Goal: Task Accomplishment & Management: Use online tool/utility

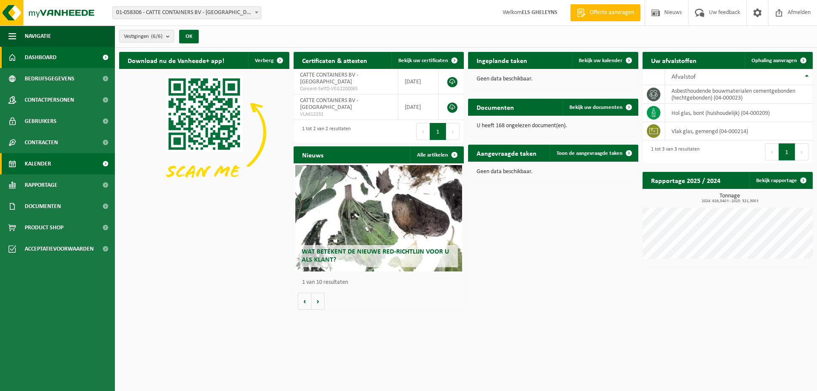
click at [34, 165] on span "Kalender" at bounding box center [38, 163] width 26 height 21
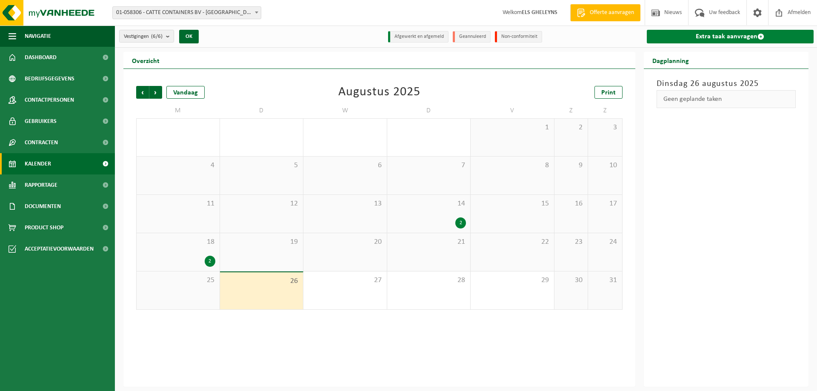
click at [728, 34] on link "Extra taak aanvragen" at bounding box center [730, 37] width 167 height 14
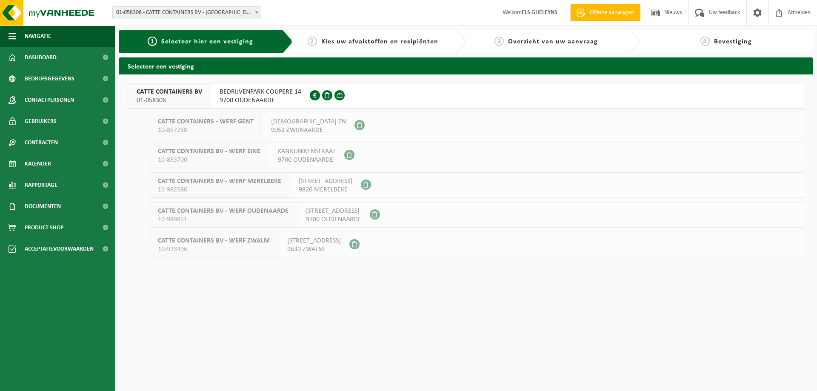
click at [259, 99] on span "9700 OUDENAARDE" at bounding box center [261, 100] width 82 height 9
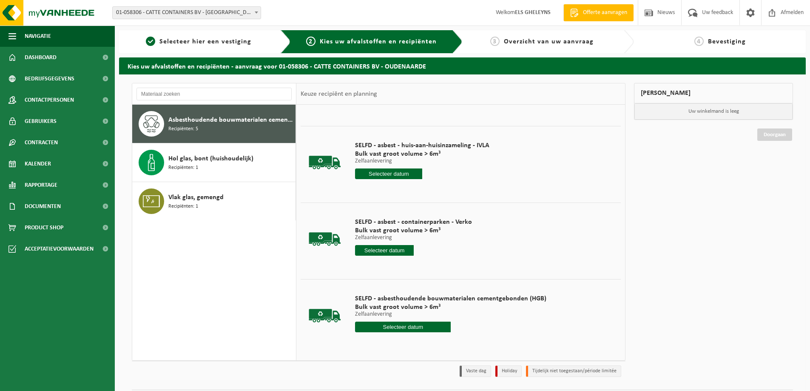
scroll to position [25, 0]
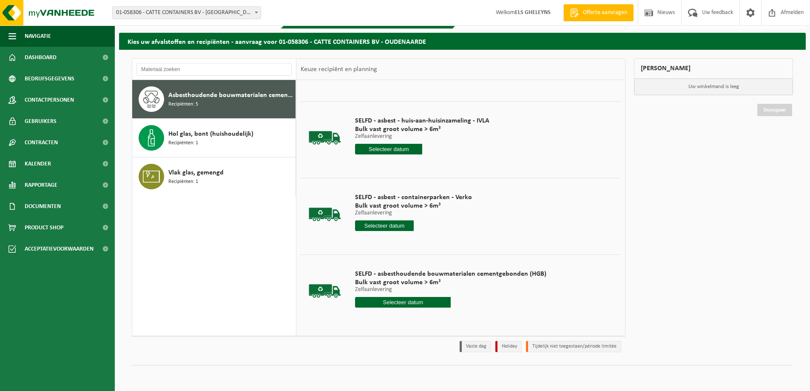
click at [420, 302] on input "text" at bounding box center [403, 302] width 96 height 11
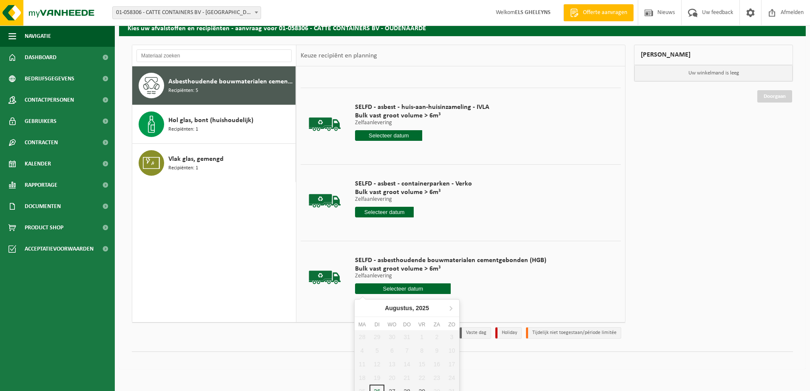
scroll to position [46, 0]
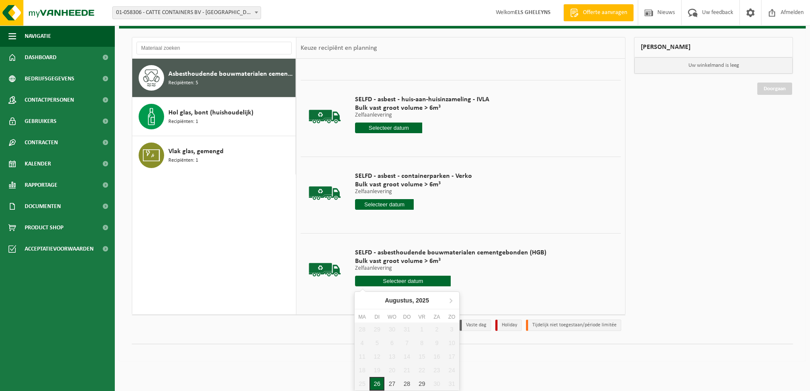
click at [375, 384] on div "26" at bounding box center [377, 384] width 15 height 14
type input "Van [DATE]"
type input "2025-08-26"
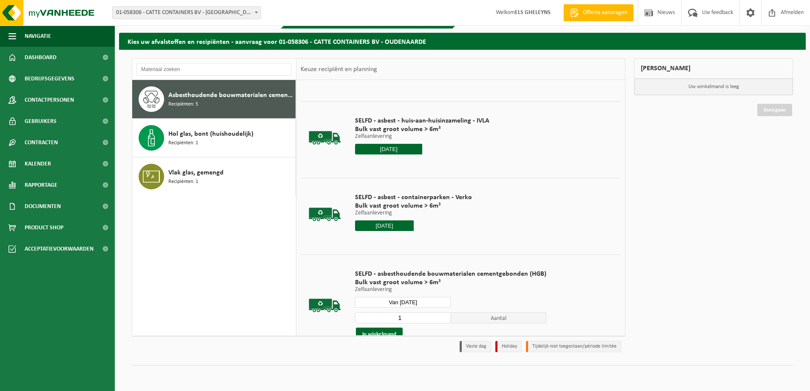
scroll to position [25, 0]
click at [381, 332] on button "In winkelmand" at bounding box center [379, 335] width 47 height 14
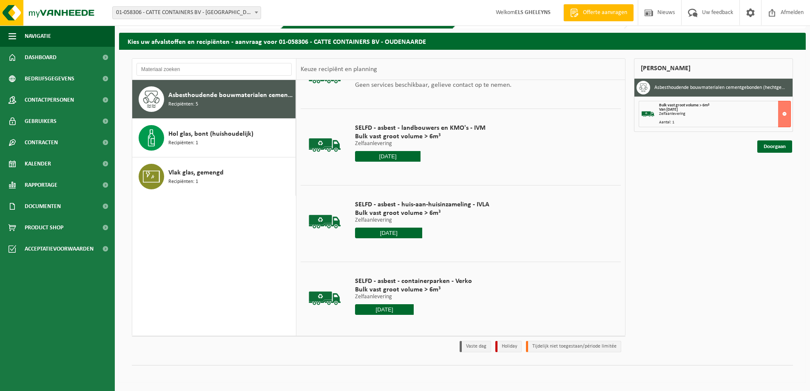
scroll to position [34, 0]
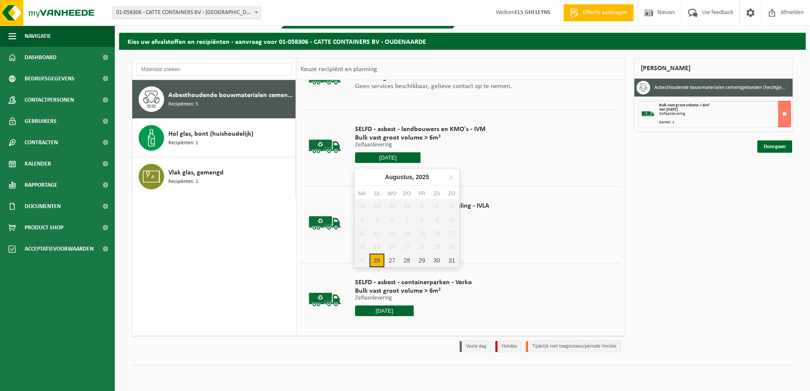
click at [388, 159] on input "2025-08-26" at bounding box center [388, 157] width 66 height 11
click at [379, 262] on div "26" at bounding box center [377, 261] width 15 height 14
click at [376, 261] on div "26" at bounding box center [377, 261] width 15 height 14
type input "Van 2025-08-26"
type input "2025-08-26"
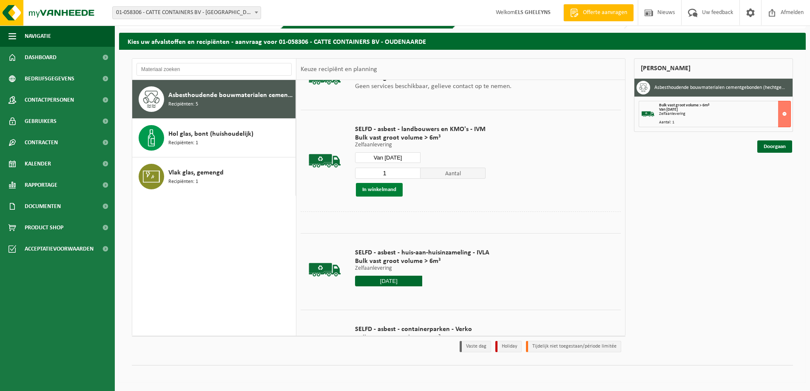
click at [381, 191] on button "In winkelmand" at bounding box center [379, 190] width 47 height 14
click at [773, 177] on link "Doorgaan" at bounding box center [775, 177] width 35 height 12
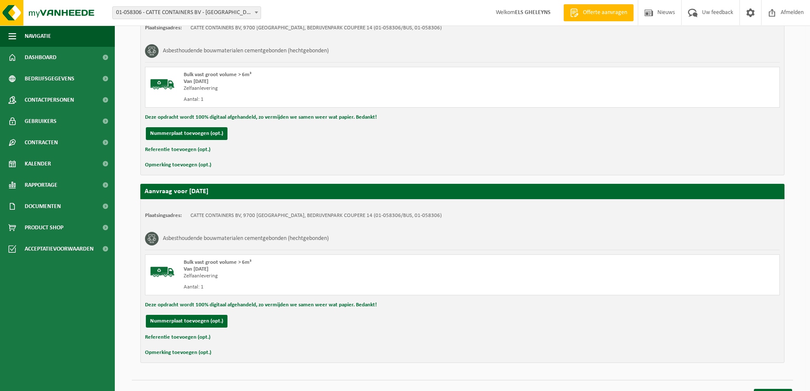
scroll to position [161, 0]
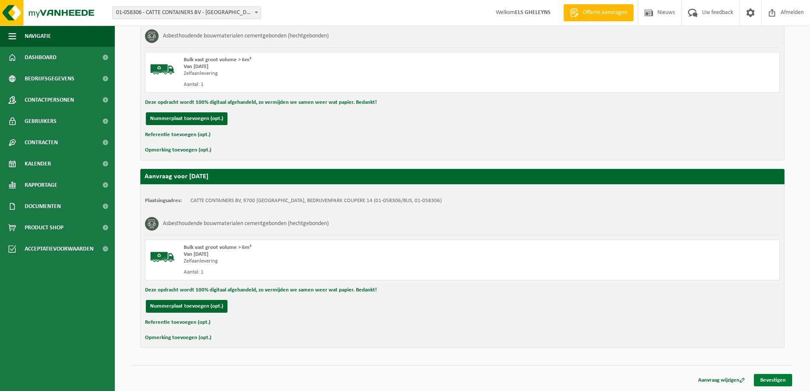
click at [771, 380] on link "Bevestigen" at bounding box center [773, 380] width 38 height 12
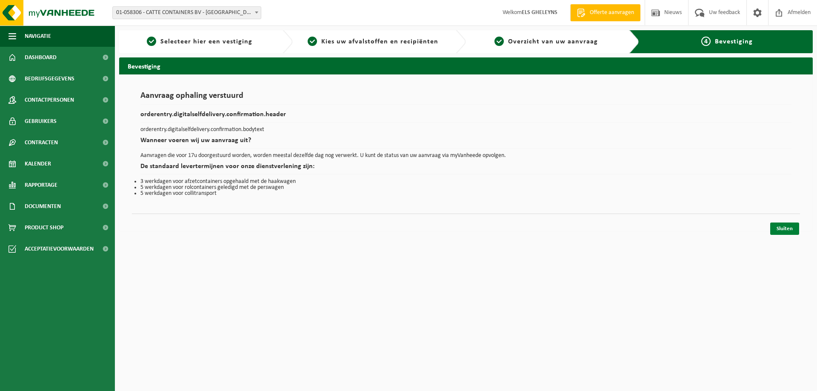
click at [784, 230] on link "Sluiten" at bounding box center [784, 229] width 29 height 12
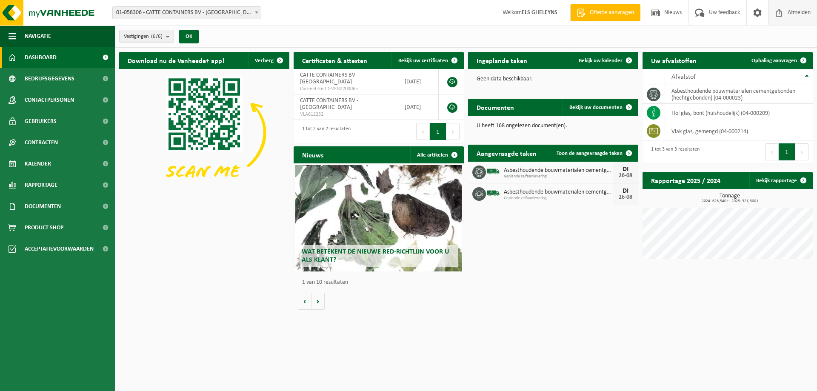
click at [801, 11] on span "Afmelden" at bounding box center [798, 12] width 27 height 25
click at [45, 164] on span "Kalender" at bounding box center [38, 163] width 26 height 21
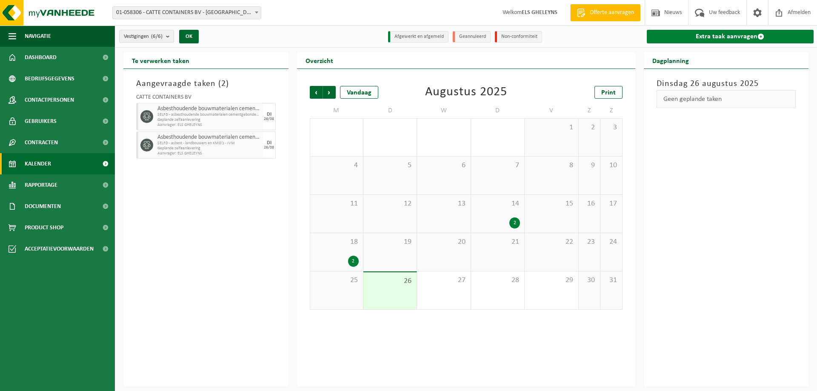
click at [739, 37] on link "Extra taak aanvragen" at bounding box center [730, 37] width 167 height 14
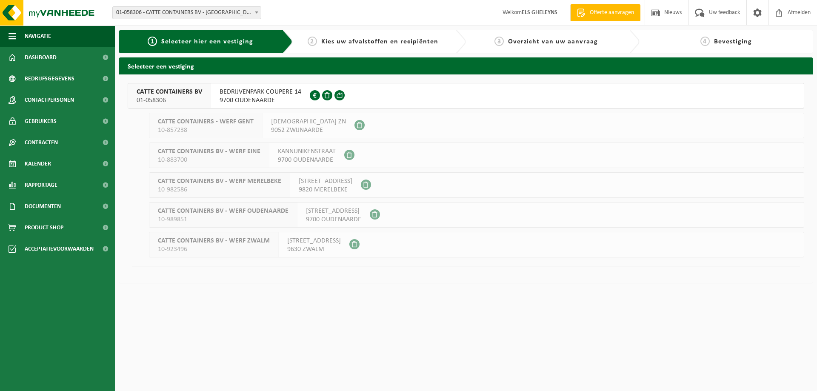
click at [253, 96] on span "9700 OUDENAARDE" at bounding box center [261, 100] width 82 height 9
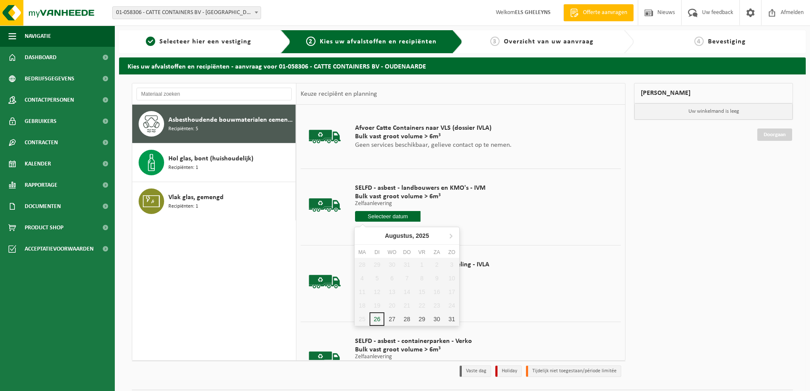
click at [395, 217] on input "text" at bounding box center [388, 216] width 66 height 11
click at [375, 317] on div "26" at bounding box center [377, 319] width 15 height 14
type input "Van 2025-08-26"
type input "2025-08-26"
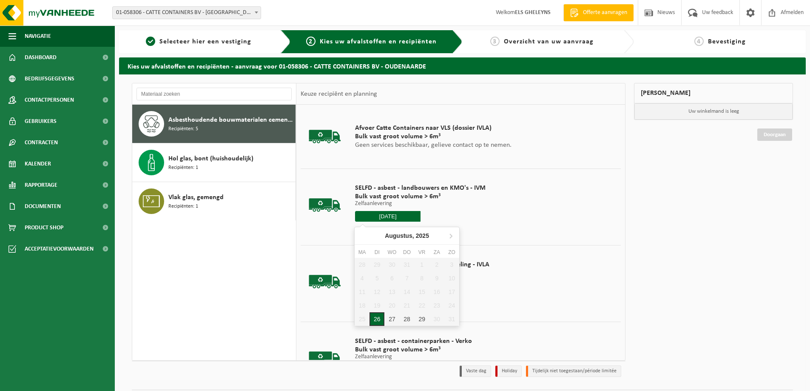
type input "2025-08-26"
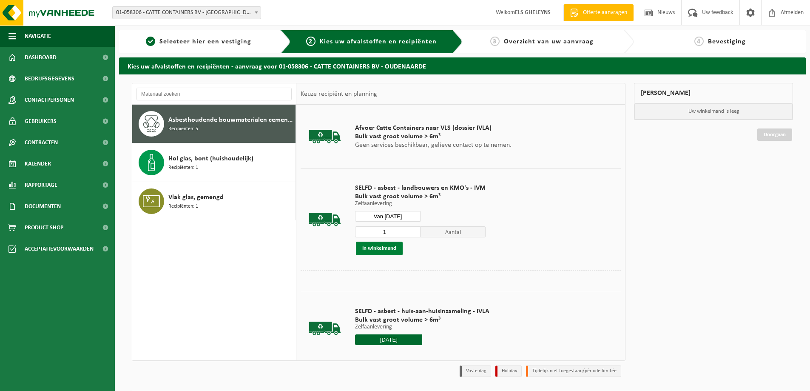
click at [378, 249] on button "In winkelmand" at bounding box center [379, 249] width 47 height 14
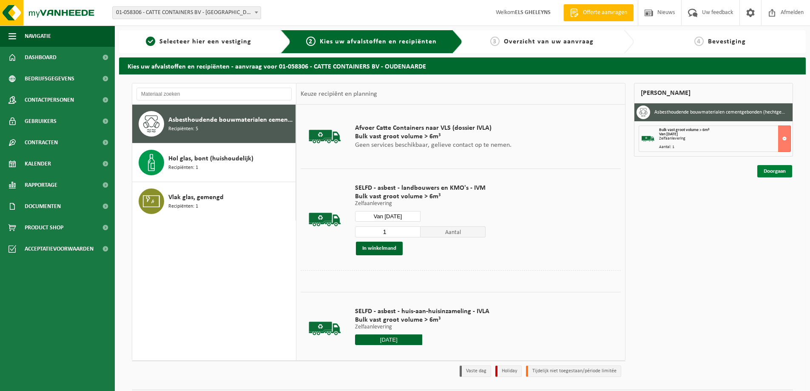
click at [773, 170] on link "Doorgaan" at bounding box center [775, 171] width 35 height 12
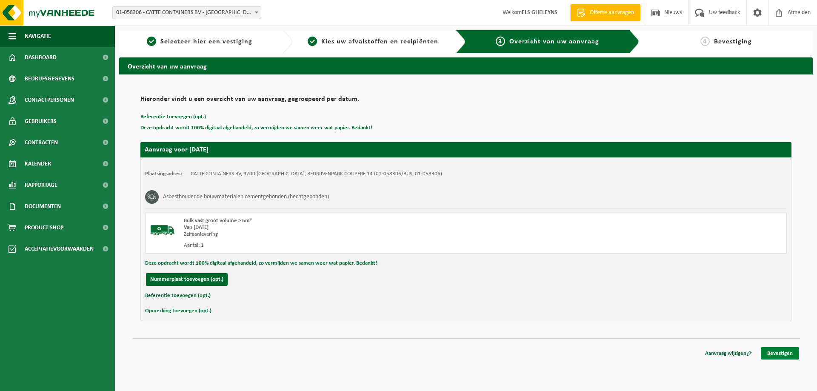
click at [779, 352] on link "Bevestigen" at bounding box center [780, 353] width 38 height 12
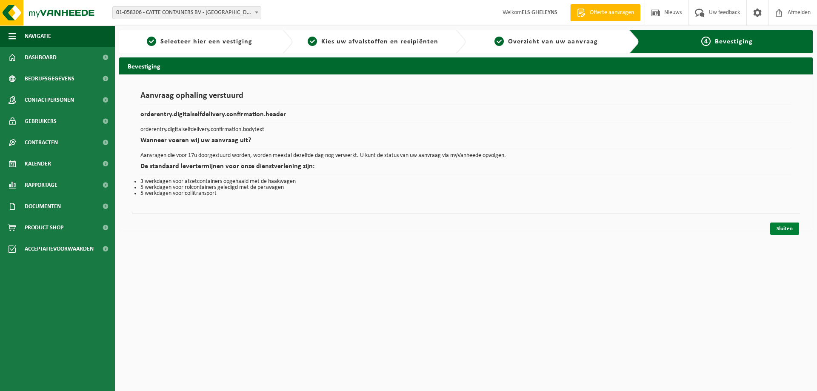
click at [782, 228] on link "Sluiten" at bounding box center [784, 229] width 29 height 12
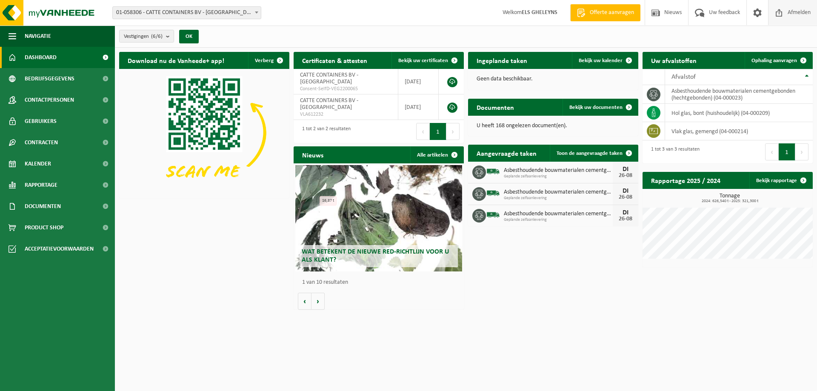
click at [793, 12] on span "Afmelden" at bounding box center [798, 12] width 27 height 25
